Goal: Find specific page/section

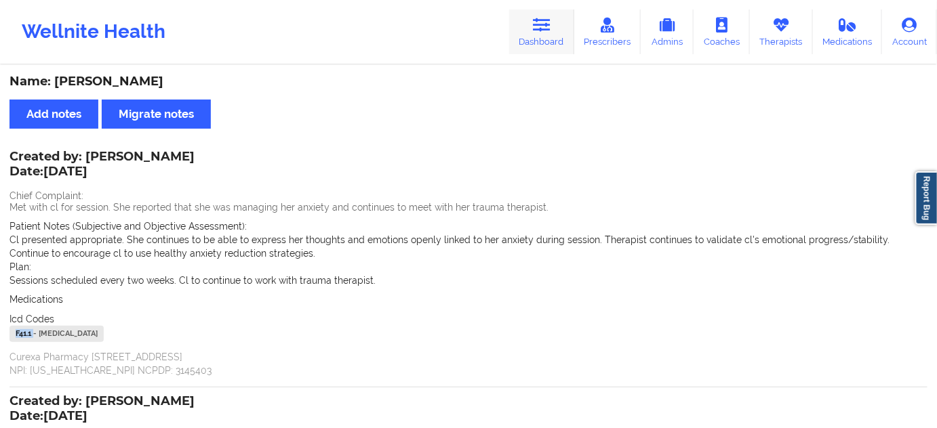
click at [537, 37] on link "Dashboard" at bounding box center [541, 31] width 65 height 45
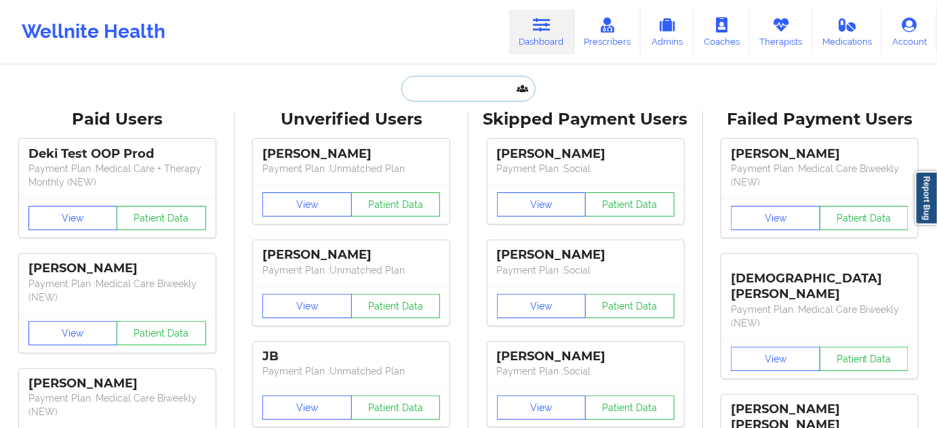
click at [472, 77] on input "text" at bounding box center [468, 89] width 134 height 26
paste input "[PERSON_NAME][EMAIL_ADDRESS][PERSON_NAME][DOMAIN_NAME]"
type input "[PERSON_NAME][EMAIL_ADDRESS][PERSON_NAME][DOMAIN_NAME]"
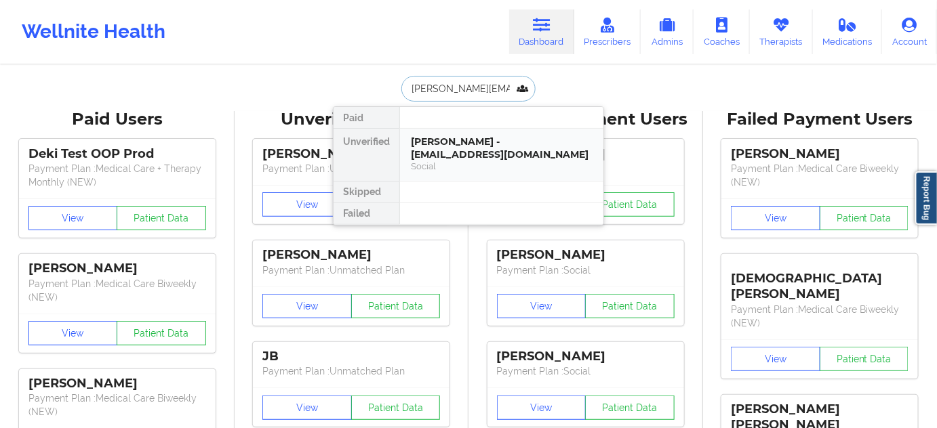
scroll to position [0, 15]
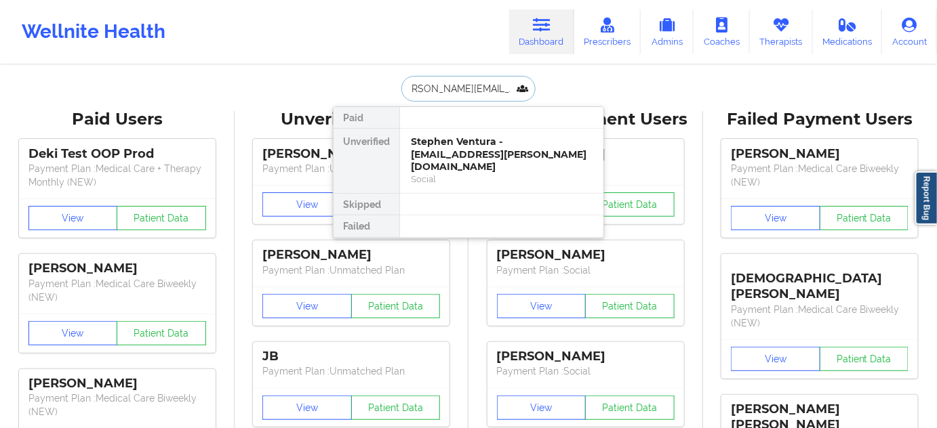
click at [455, 149] on div "Stephen Ventura - [EMAIL_ADDRESS][PERSON_NAME][DOMAIN_NAME]" at bounding box center [502, 155] width 182 height 38
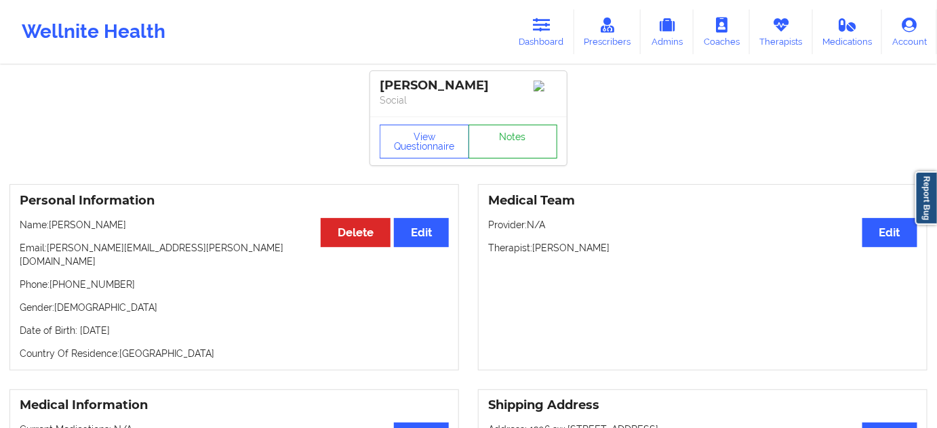
click at [520, 146] on link "Notes" at bounding box center [512, 142] width 89 height 34
